Goal: Check status

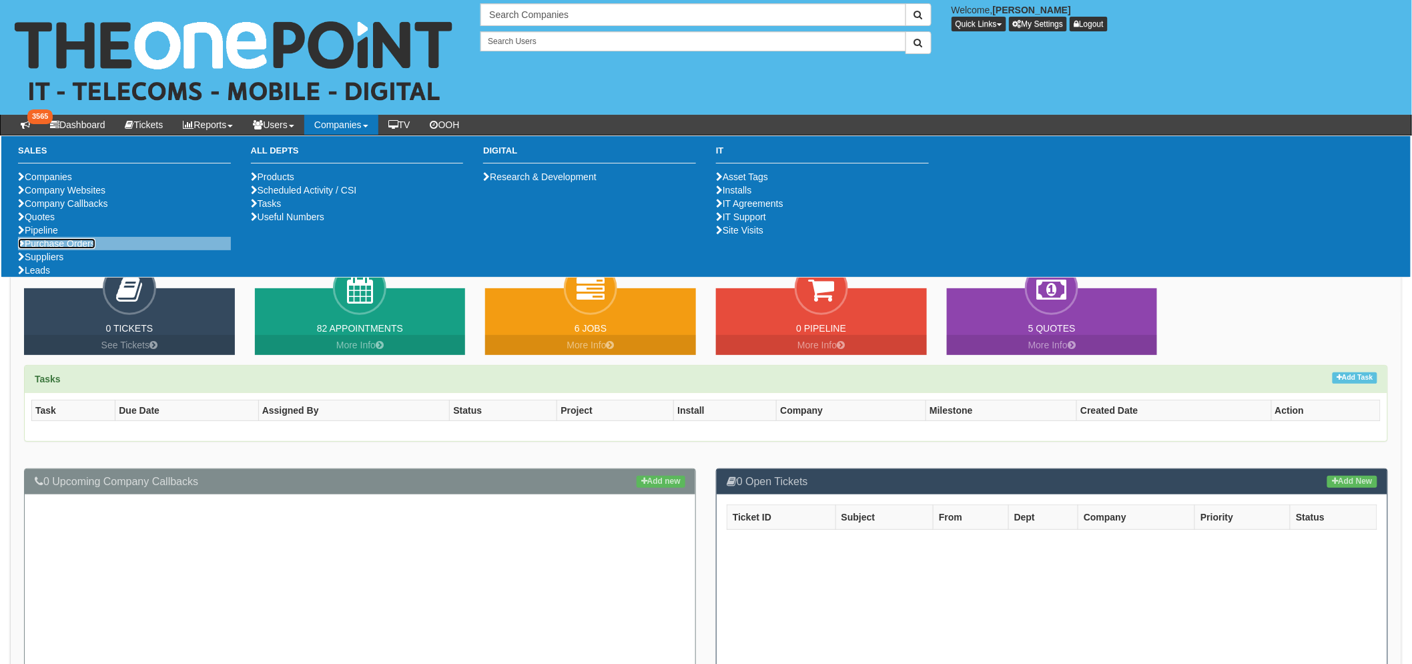
click at [51, 249] on link "Purchase Orders" at bounding box center [56, 243] width 77 height 11
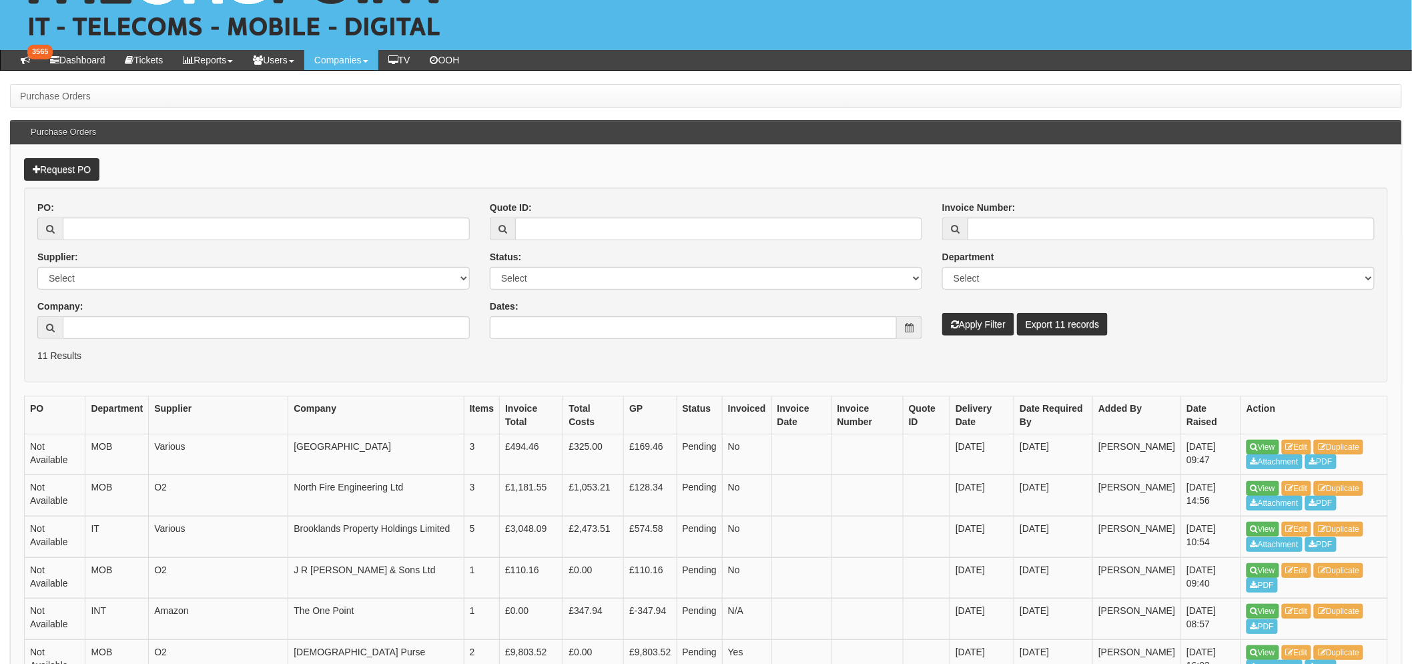
scroll to position [74, 0]
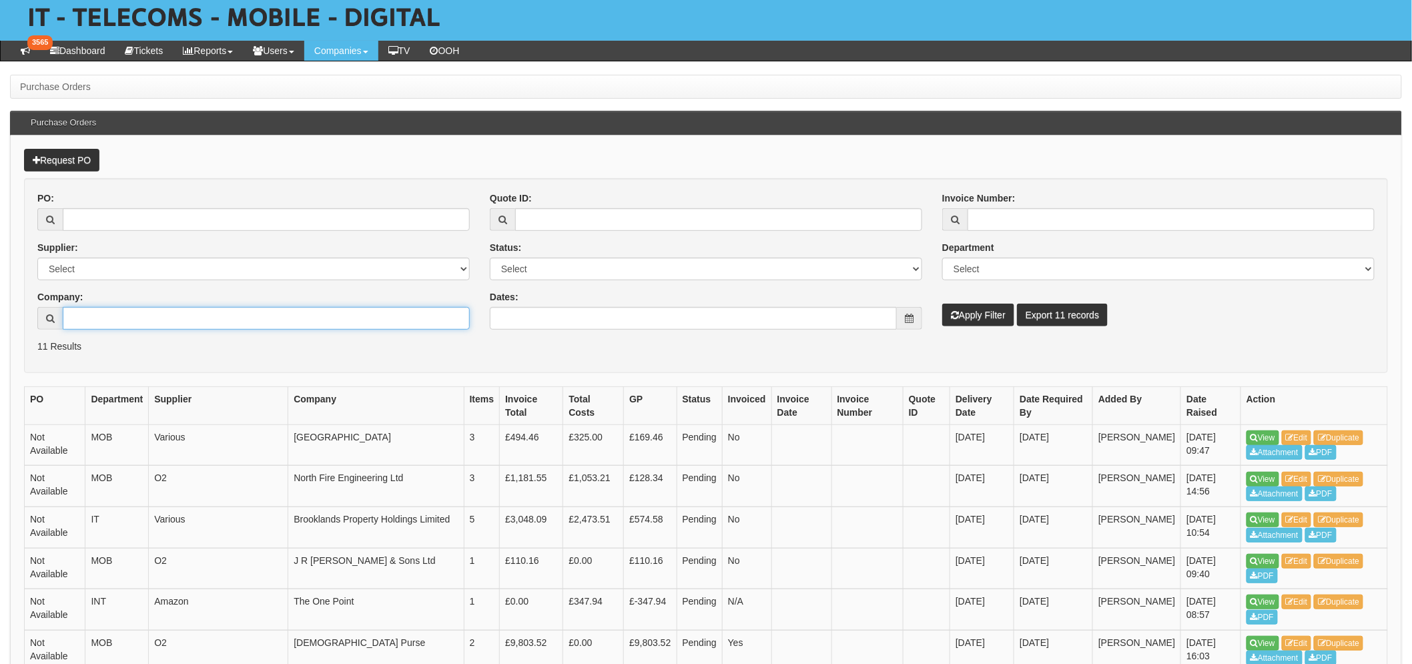
click at [103, 318] on input "Company:" at bounding box center [266, 318] width 407 height 23
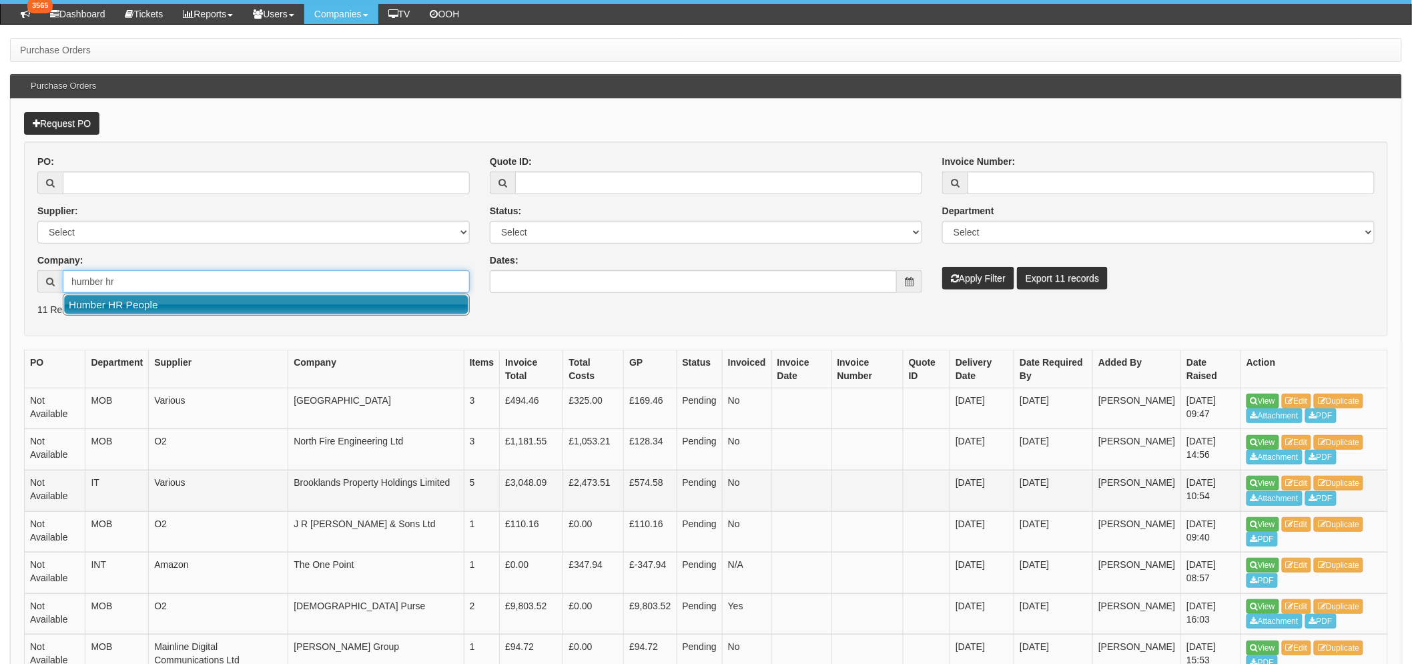
scroll to position [148, 0]
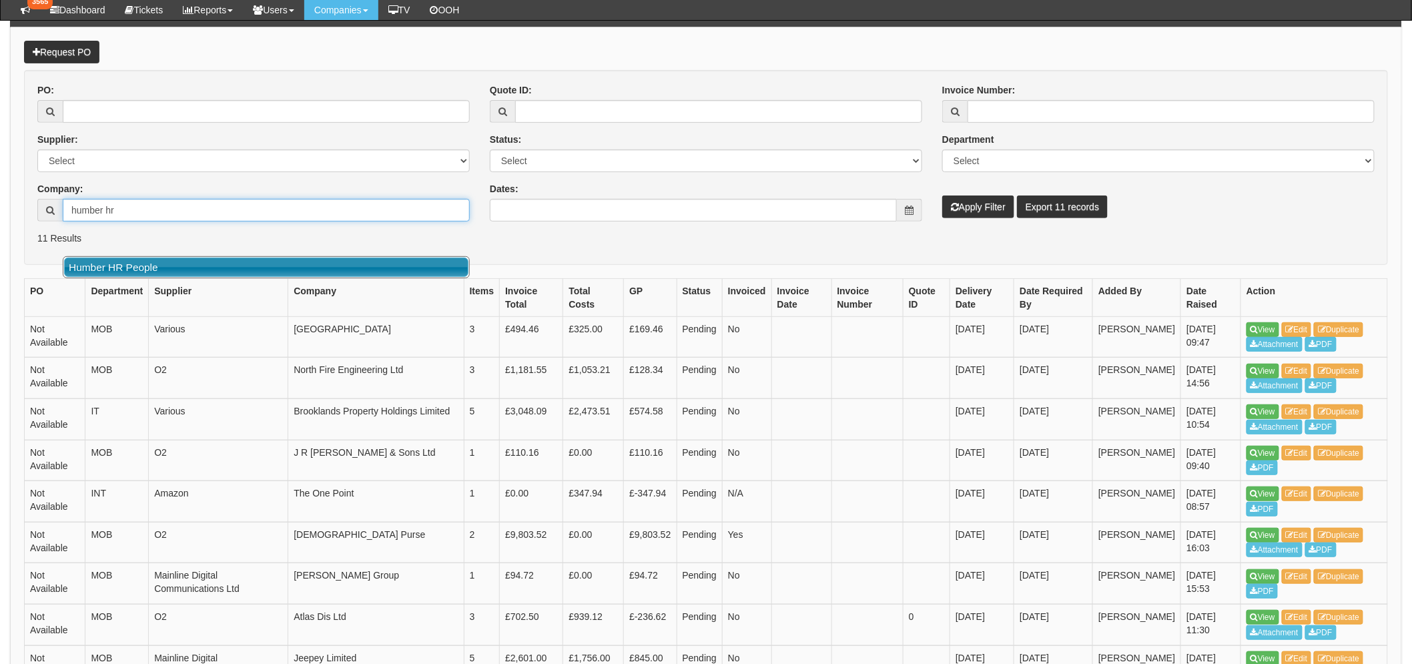
click at [179, 271] on link "Humber HR People" at bounding box center [266, 267] width 404 height 19
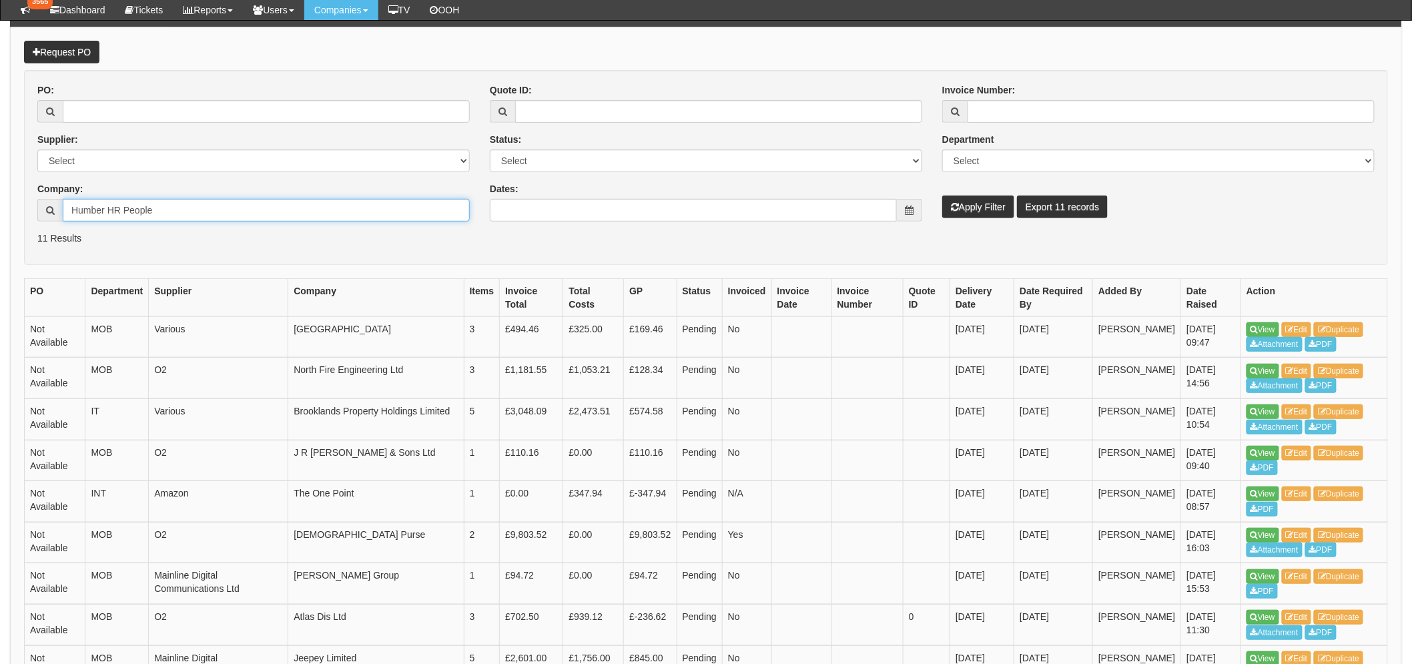
type input "Humber HR People"
click at [948, 206] on button "Apply Filter" at bounding box center [978, 207] width 72 height 23
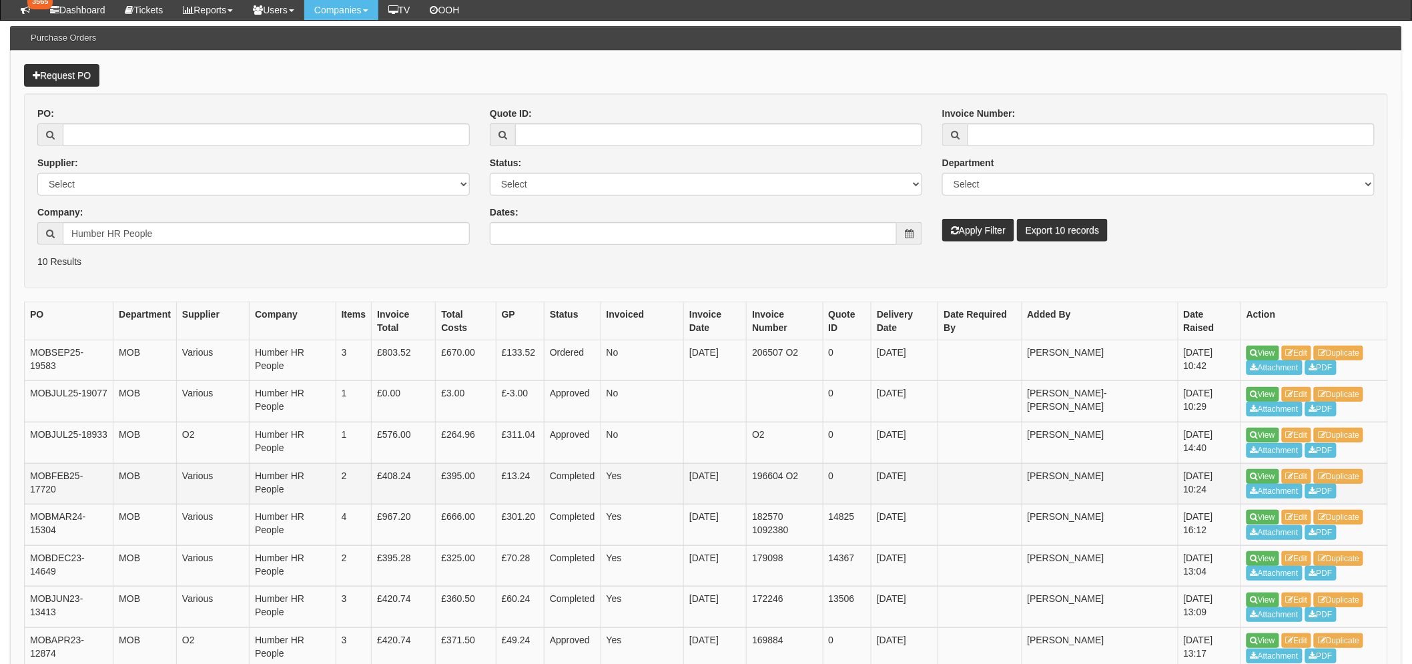
scroll to position [148, 0]
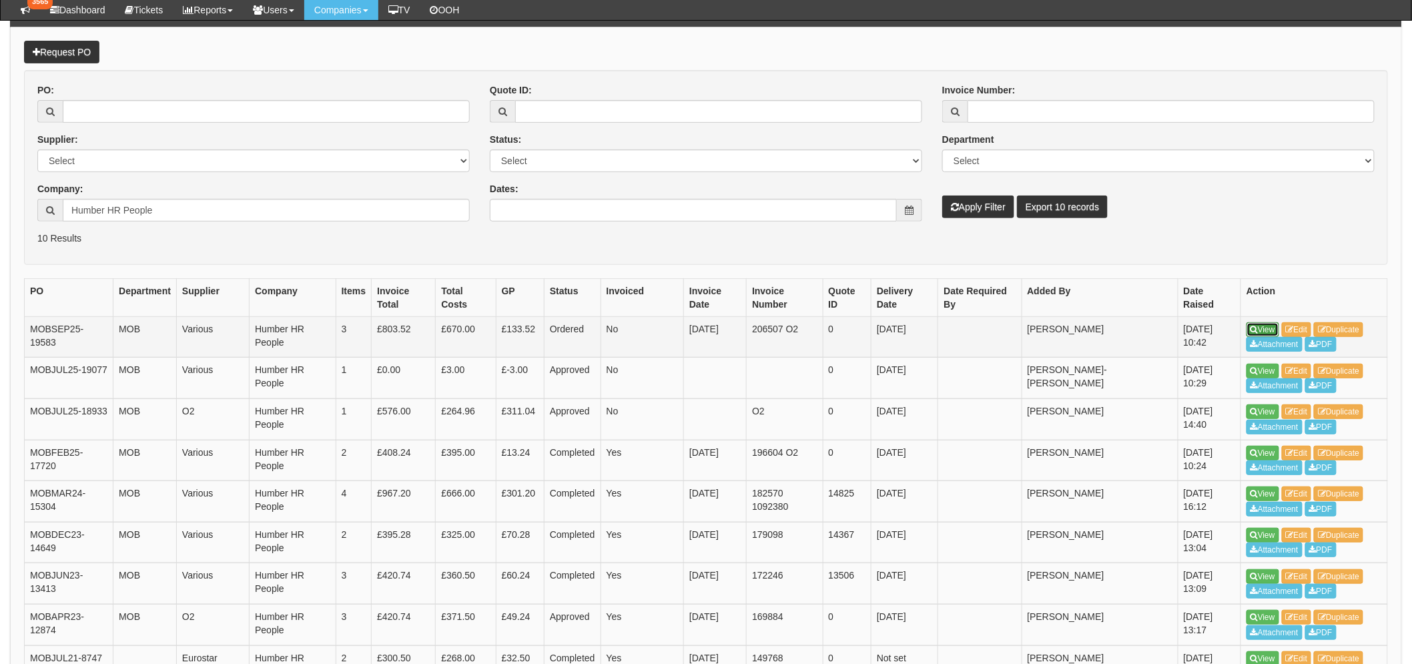
click at [1260, 326] on link "View" at bounding box center [1263, 329] width 33 height 15
